Goal: Task Accomplishment & Management: Use online tool/utility

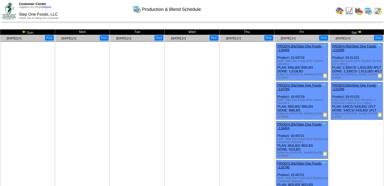
click at [350, 9] on img at bounding box center [349, 11] width 8 height 8
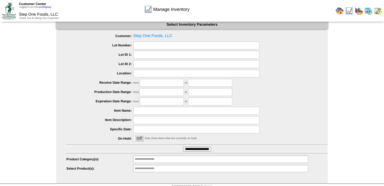
scroll to position [14, 0]
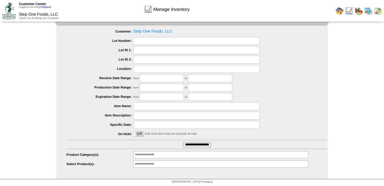
click at [197, 144] on input "**********" at bounding box center [197, 144] width 28 height 5
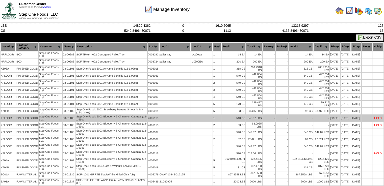
scroll to position [25, 0]
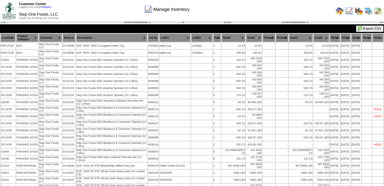
click at [341, 11] on img at bounding box center [340, 11] width 8 height 8
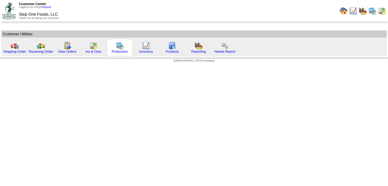
click at [118, 47] on img at bounding box center [120, 46] width 8 height 8
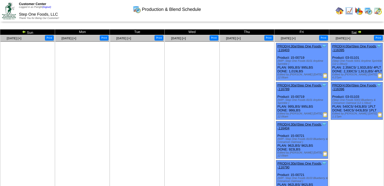
click at [23, 31] on img at bounding box center [24, 32] width 4 height 4
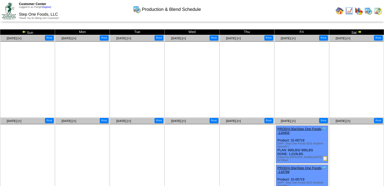
click at [359, 31] on img at bounding box center [359, 32] width 4 height 4
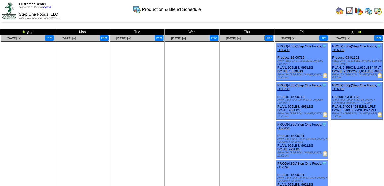
click at [380, 78] on img at bounding box center [379, 75] width 5 height 5
click at [379, 117] on img at bounding box center [379, 114] width 5 height 5
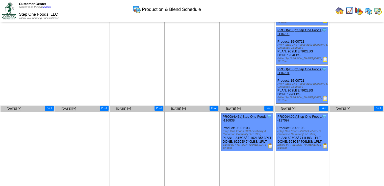
scroll to position [140, 0]
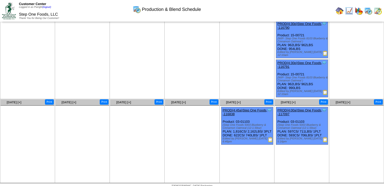
click at [272, 140] on img at bounding box center [270, 139] width 5 height 5
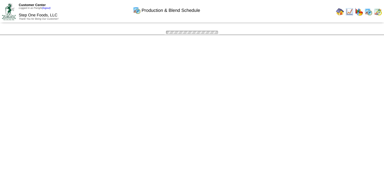
scroll to position [140, 0]
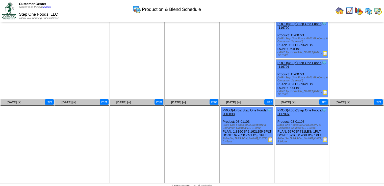
click at [324, 137] on img at bounding box center [325, 139] width 5 height 5
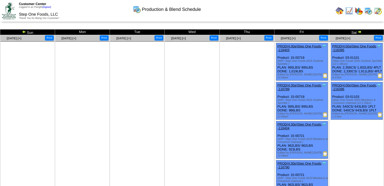
click at [361, 32] on img at bounding box center [359, 32] width 4 height 4
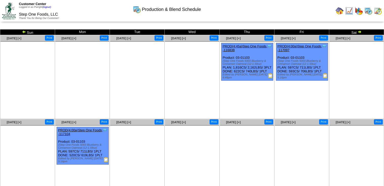
click at [106, 159] on img at bounding box center [106, 159] width 5 height 5
click at [324, 74] on img at bounding box center [325, 75] width 5 height 5
click at [270, 78] on img at bounding box center [270, 75] width 5 height 5
click at [23, 30] on img at bounding box center [24, 32] width 4 height 4
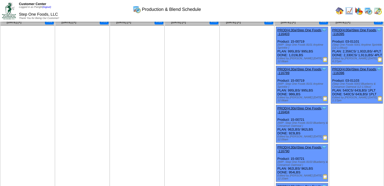
scroll to position [25, 0]
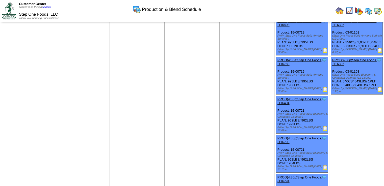
click at [379, 92] on img at bounding box center [379, 89] width 5 height 5
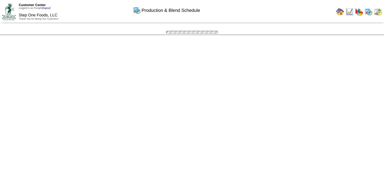
scroll to position [25, 0]
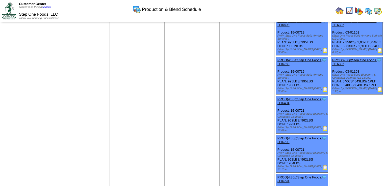
click at [379, 53] on img at bounding box center [379, 50] width 5 height 5
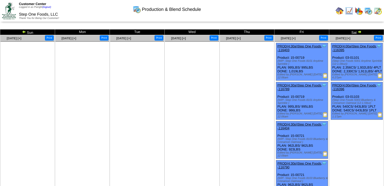
click at [348, 10] on img at bounding box center [349, 11] width 8 height 8
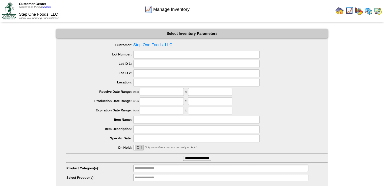
click at [189, 158] on input "**********" at bounding box center [197, 158] width 28 height 5
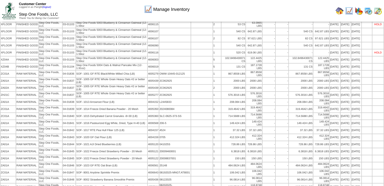
scroll to position [126, 0]
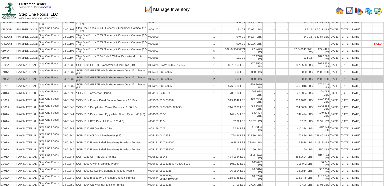
click at [156, 76] on td "4005439" at bounding box center [153, 79] width 11 height 7
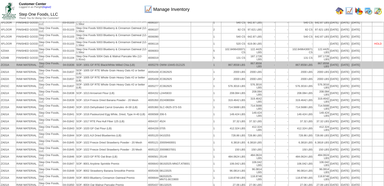
drag, startPoint x: 157, startPoint y: 75, endPoint x: 194, endPoint y: 62, distance: 39.8
click at [194, 62] on td at bounding box center [201, 65] width 21 height 7
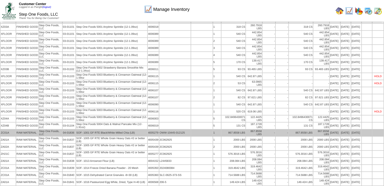
scroll to position [54, 0]
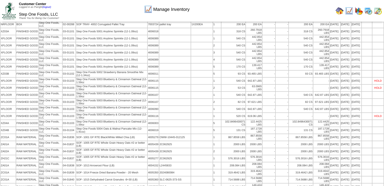
click at [369, 13] on img at bounding box center [368, 11] width 8 height 8
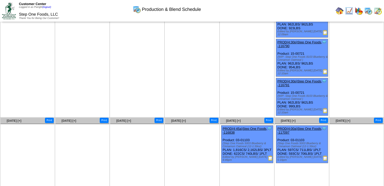
scroll to position [140, 0]
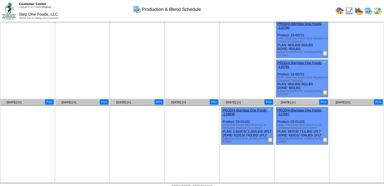
click at [338, 11] on img at bounding box center [340, 11] width 8 height 8
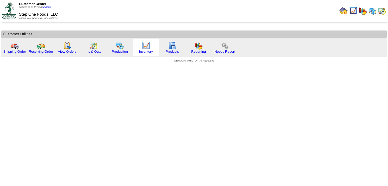
click at [139, 49] on div "Inventory" at bounding box center [146, 47] width 26 height 17
click at [146, 50] on link "Inventory" at bounding box center [146, 52] width 14 height 4
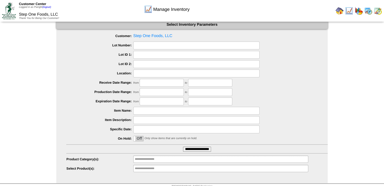
scroll to position [14, 0]
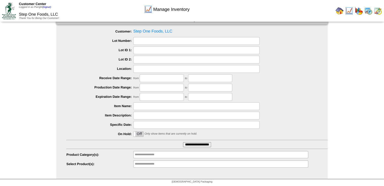
click at [196, 144] on input "**********" at bounding box center [197, 144] width 28 height 5
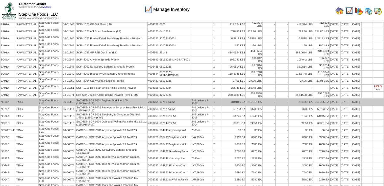
scroll to position [205, 0]
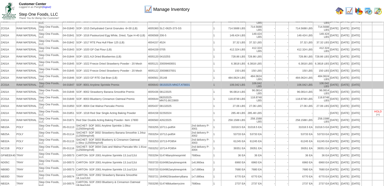
drag, startPoint x: 189, startPoint y: 81, endPoint x: 159, endPoint y: 82, distance: 30.3
click at [159, 82] on td "08192025-MNGT.AT8001" at bounding box center [175, 85] width 32 height 7
copy td "08192025-MNGT.AT8001"
